Goal: Information Seeking & Learning: Learn about a topic

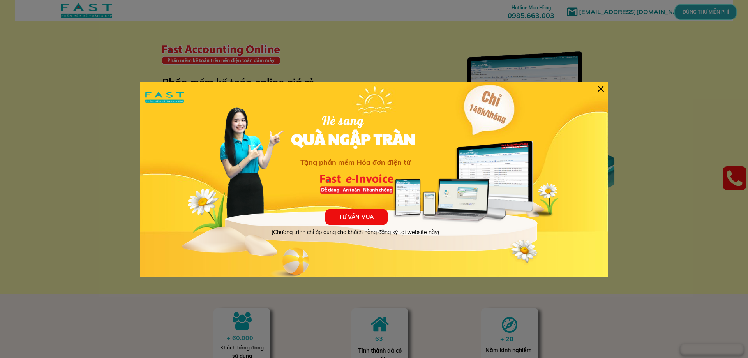
click at [601, 88] on div at bounding box center [600, 89] width 6 height 6
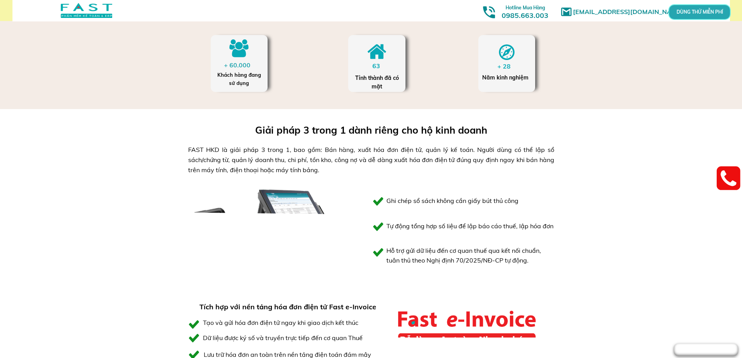
scroll to position [117, 0]
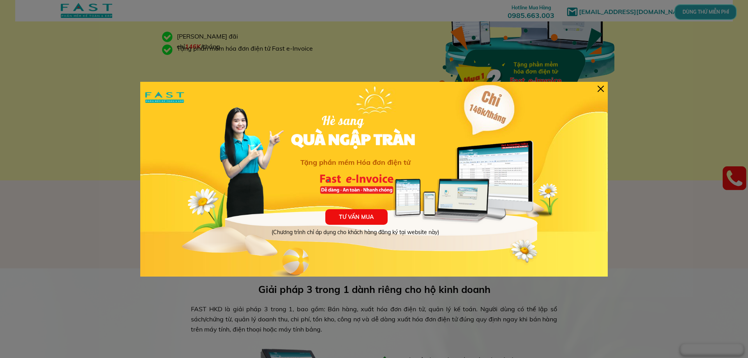
click at [601, 89] on div at bounding box center [600, 89] width 6 height 6
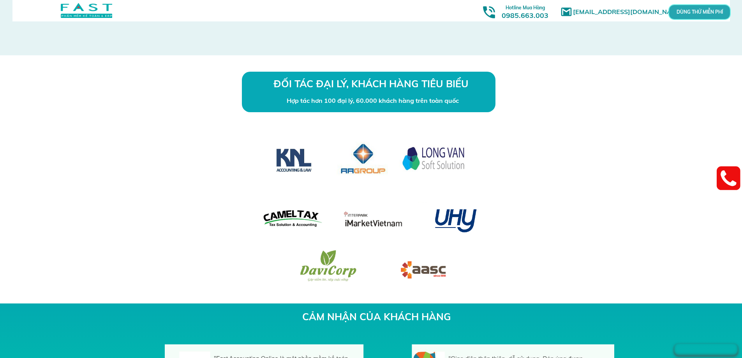
scroll to position [2294, 0]
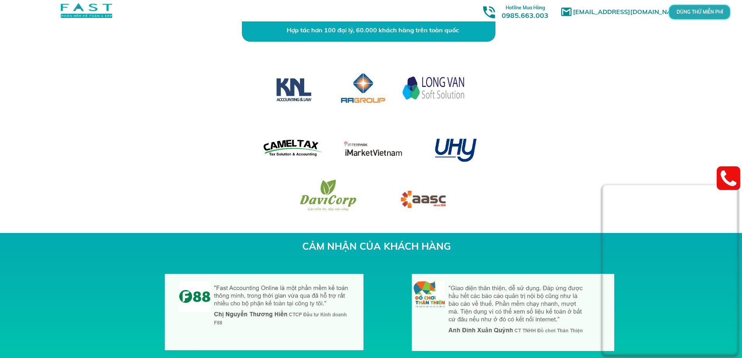
click at [682, 164] on div "ĐỐI TÁC ĐẠI LÝ, KHÁCH HÀNG TIÊU BIỂU Hợp tác hơn 100 đại lý, 60.000 khách hàng …" at bounding box center [371, 109] width 742 height 248
